Goal: Transaction & Acquisition: Purchase product/service

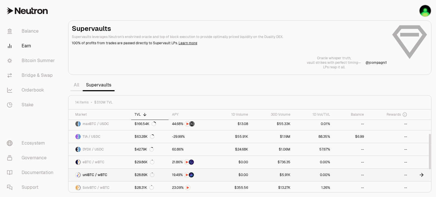
scroll to position [57, 0]
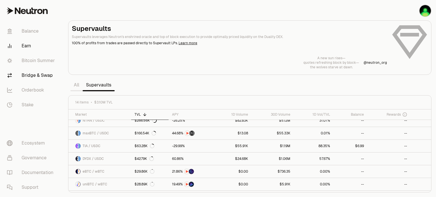
click at [27, 72] on link "Bridge & Swap" at bounding box center [31, 75] width 59 height 15
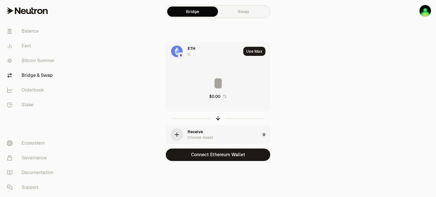
click at [186, 50] on div "ETH 0" at bounding box center [203, 51] width 75 height 19
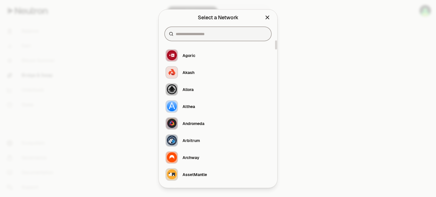
click at [189, 32] on input at bounding box center [221, 34] width 91 height 6
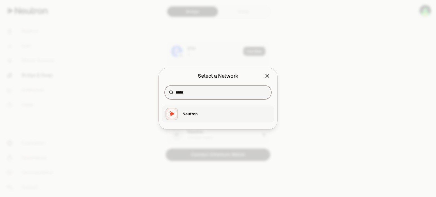
type input "*****"
click at [188, 114] on div "Neutron" at bounding box center [189, 114] width 15 height 6
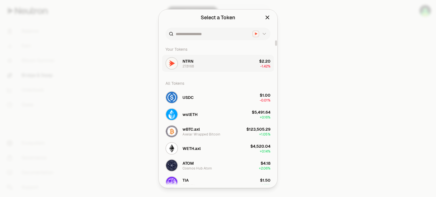
click at [193, 63] on span "NTRN" at bounding box center [187, 61] width 11 height 6
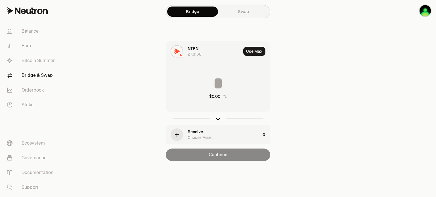
click at [204, 80] on input at bounding box center [218, 83] width 104 height 17
type input "**"
click at [193, 134] on div "Receive" at bounding box center [194, 132] width 15 height 6
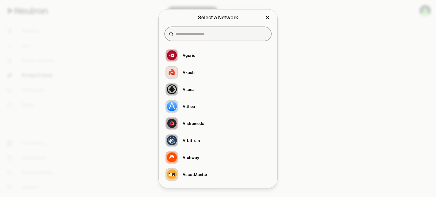
click at [197, 33] on input at bounding box center [221, 34] width 91 height 6
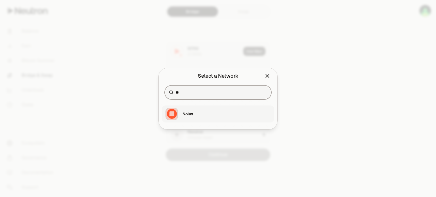
type input "**"
click at [194, 113] on button "Nolus" at bounding box center [218, 114] width 112 height 17
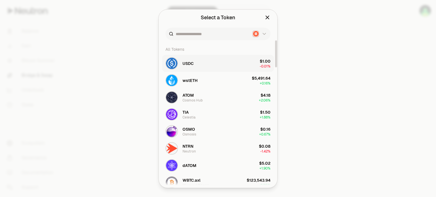
click at [189, 60] on span "USDC" at bounding box center [187, 63] width 11 height 6
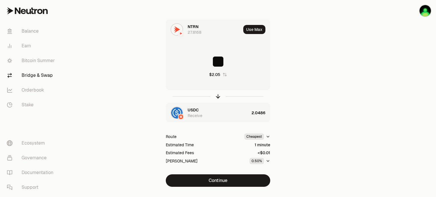
scroll to position [34, 0]
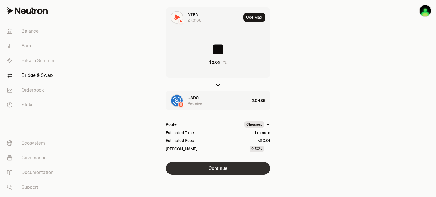
click at [218, 170] on button "Continue" at bounding box center [218, 168] width 104 height 12
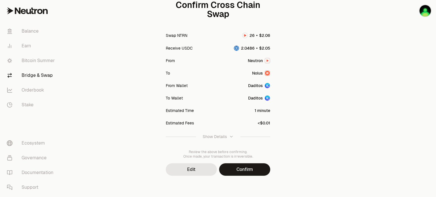
scroll to position [69, 0]
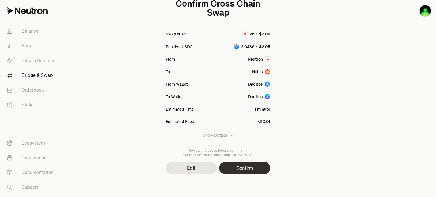
click at [247, 169] on button "Confirm" at bounding box center [244, 168] width 51 height 12
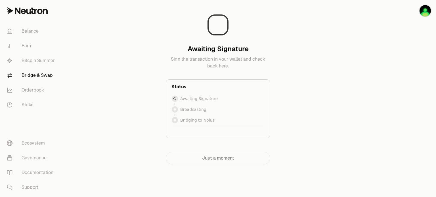
scroll to position [0, 0]
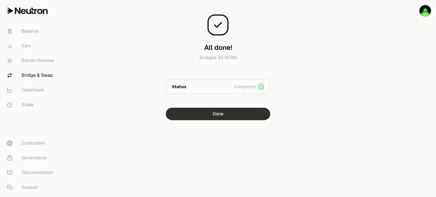
click at [227, 117] on button "Done" at bounding box center [218, 114] width 104 height 12
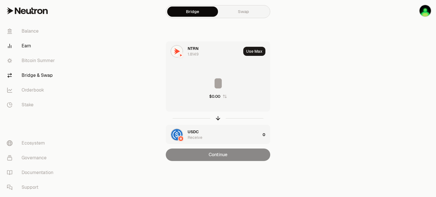
click at [29, 47] on link "Earn" at bounding box center [31, 46] width 59 height 15
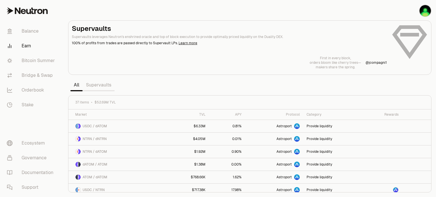
click at [105, 87] on link "Supervaults" at bounding box center [99, 84] width 32 height 11
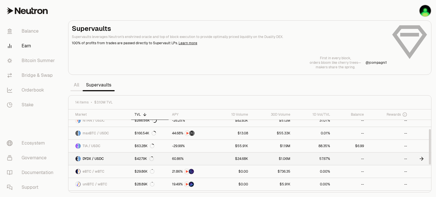
scroll to position [28, 0]
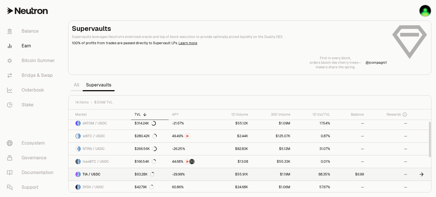
click at [301, 174] on link "88.35%" at bounding box center [314, 174] width 40 height 12
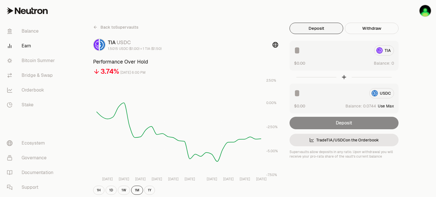
click at [319, 28] on button "Deposit" at bounding box center [316, 28] width 54 height 11
click at [344, 78] on div at bounding box center [343, 77] width 109 height 13
click at [384, 52] on div "TIA" at bounding box center [344, 50] width 100 height 10
click at [300, 48] on input at bounding box center [331, 50] width 75 height 10
click at [298, 96] on input at bounding box center [329, 93] width 71 height 10
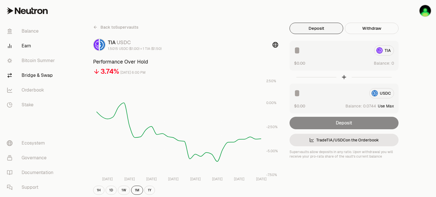
click at [41, 76] on link "Bridge & Swap" at bounding box center [31, 75] width 59 height 15
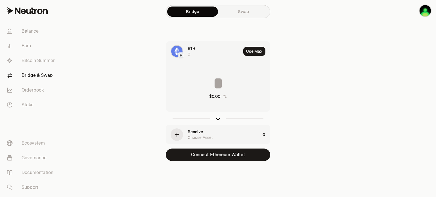
click at [191, 50] on span "ETH" at bounding box center [191, 49] width 8 height 6
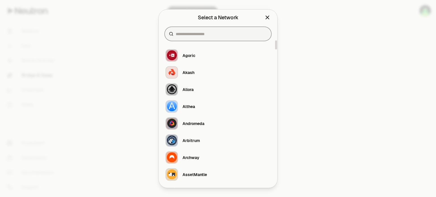
click at [201, 33] on input at bounding box center [221, 34] width 91 height 6
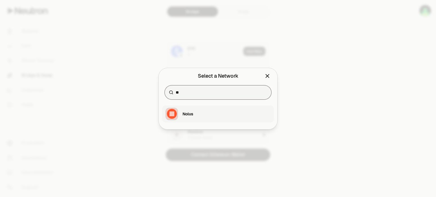
type input "**"
click at [196, 112] on button "Nolus" at bounding box center [218, 114] width 112 height 17
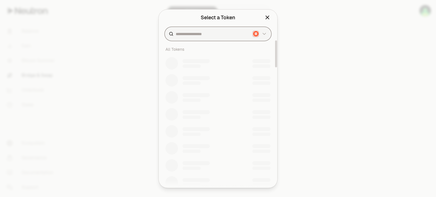
click at [204, 35] on input at bounding box center [213, 34] width 74 height 6
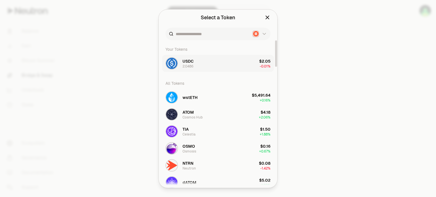
click at [196, 67] on button "USDC 2.0486 $2.05 -0.01%" at bounding box center [218, 63] width 112 height 17
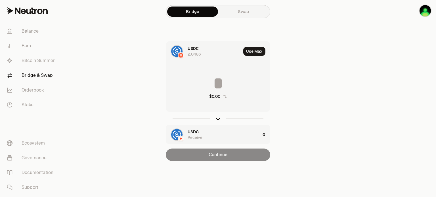
click at [191, 136] on div "Receive" at bounding box center [194, 138] width 15 height 6
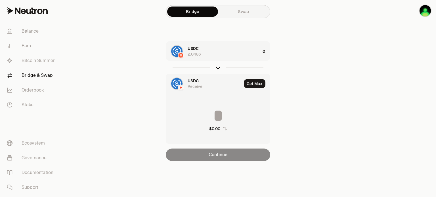
click at [195, 82] on span "USDC" at bounding box center [192, 81] width 11 height 6
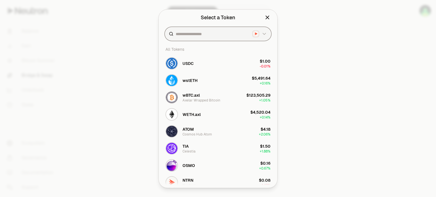
click at [199, 36] on input at bounding box center [213, 34] width 74 height 6
click at [187, 148] on span "TIA" at bounding box center [185, 146] width 6 height 6
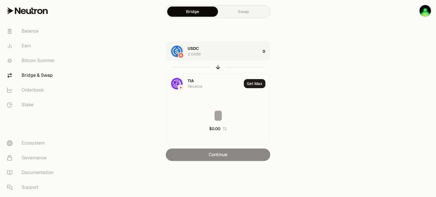
click at [195, 54] on div "2.0486" at bounding box center [193, 54] width 13 height 6
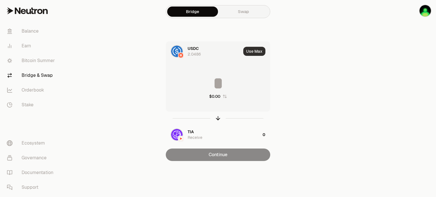
click at [251, 50] on button "Use Max" at bounding box center [254, 51] width 22 height 9
type input "********"
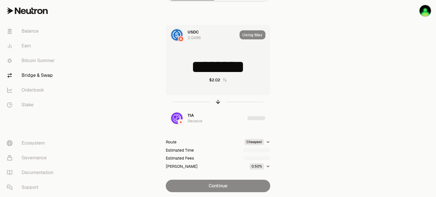
scroll to position [34, 0]
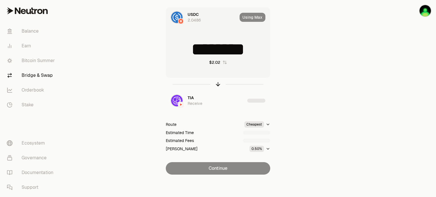
click at [210, 168] on div "Continue" at bounding box center [218, 168] width 104 height 12
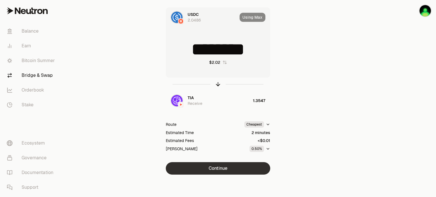
click at [214, 169] on button "Continue" at bounding box center [218, 168] width 104 height 12
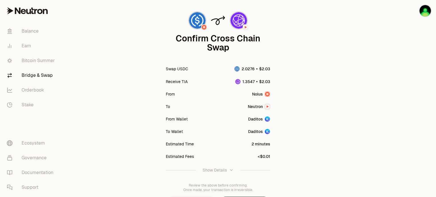
scroll to position [69, 0]
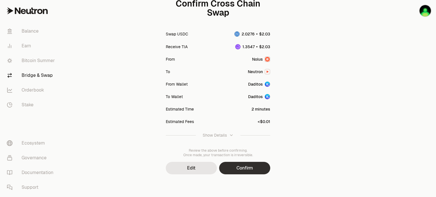
click at [238, 169] on button "Confirm" at bounding box center [244, 168] width 51 height 12
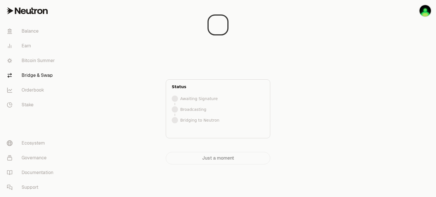
scroll to position [0, 0]
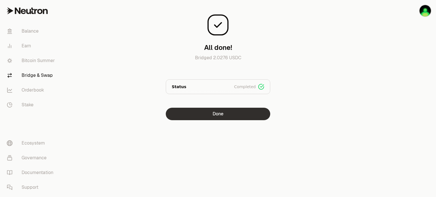
click at [210, 116] on button "Done" at bounding box center [218, 114] width 104 height 12
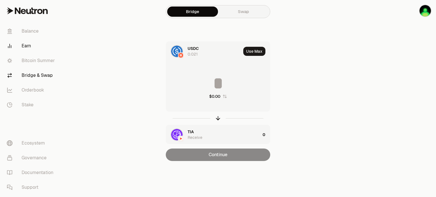
click at [22, 50] on link "Earn" at bounding box center [31, 46] width 59 height 15
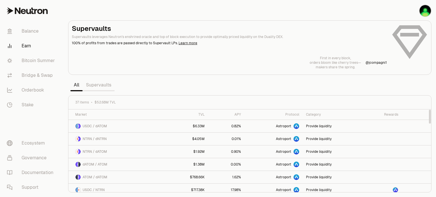
click at [92, 87] on link "Supervaults" at bounding box center [99, 84] width 32 height 11
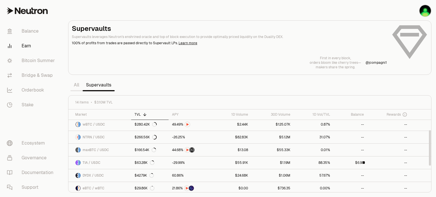
scroll to position [57, 0]
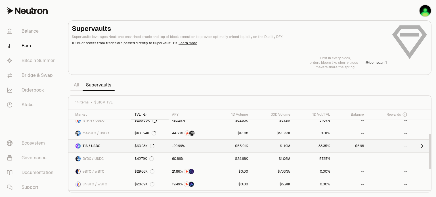
click at [304, 147] on link "88.35%" at bounding box center [314, 146] width 40 height 12
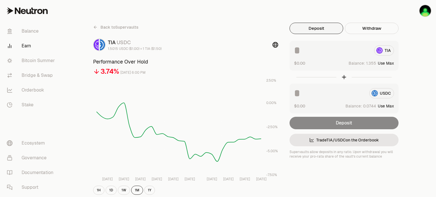
click at [385, 64] on button "Use Max" at bounding box center [385, 63] width 16 height 6
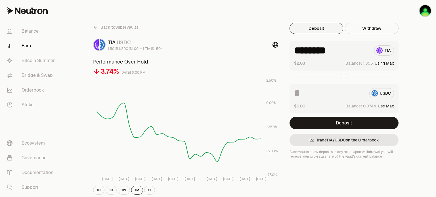
type input "********"
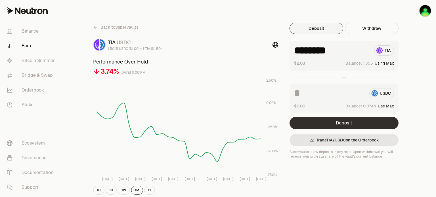
click at [342, 126] on button "Deposit" at bounding box center [343, 123] width 109 height 12
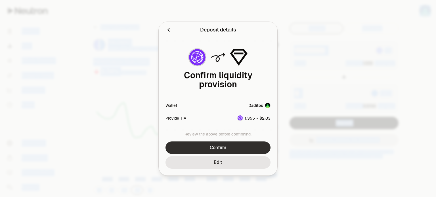
click at [220, 149] on button "Confirm" at bounding box center [217, 148] width 105 height 12
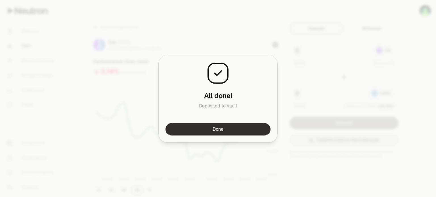
click at [218, 131] on button "Done" at bounding box center [217, 129] width 105 height 12
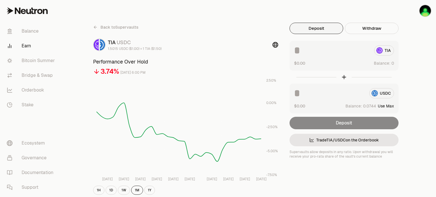
click at [27, 46] on link "Earn" at bounding box center [31, 46] width 59 height 15
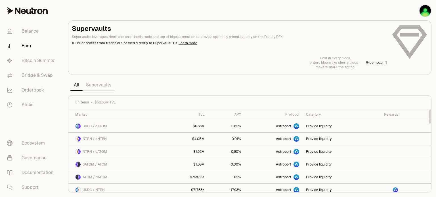
click at [97, 84] on link "Supervaults" at bounding box center [99, 84] width 32 height 11
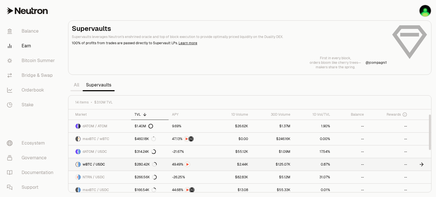
scroll to position [28, 0]
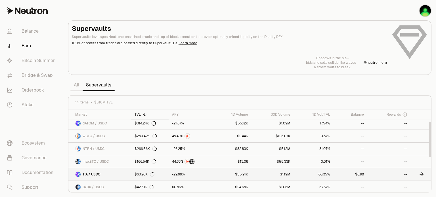
click at [215, 174] on link "$55.91K" at bounding box center [232, 174] width 39 height 12
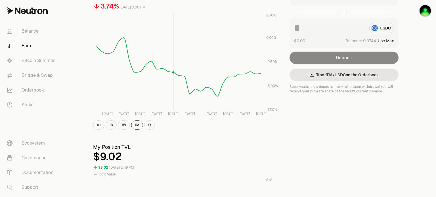
scroll to position [57, 0]
